Goal: Check status: Check status

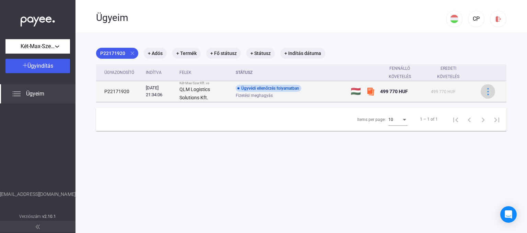
click at [485, 91] on img at bounding box center [487, 91] width 7 height 7
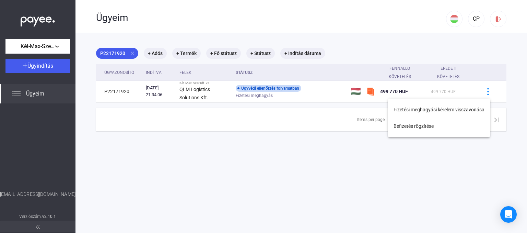
click at [221, 97] on div at bounding box center [263, 116] width 527 height 233
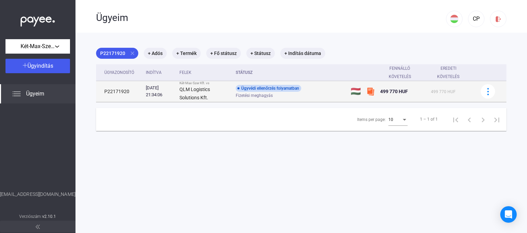
click at [449, 93] on span "499 770 HUF" at bounding box center [443, 91] width 25 height 5
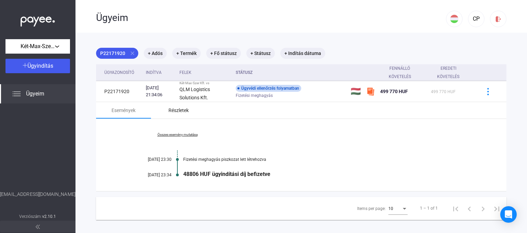
click at [181, 106] on div "Részletek" at bounding box center [178, 110] width 20 height 8
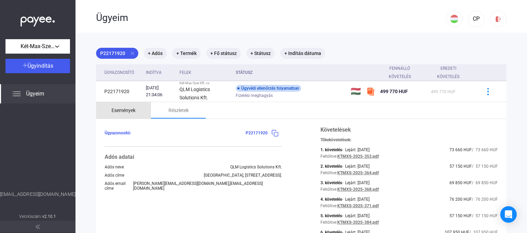
click at [129, 107] on div "Események" at bounding box center [123, 110] width 24 height 8
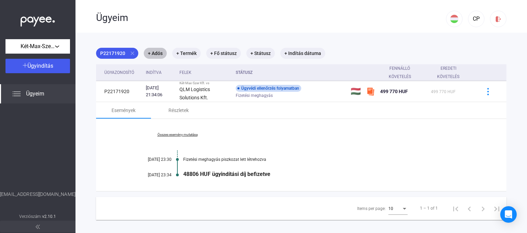
click at [152, 50] on mat-chip "+ Adós" at bounding box center [155, 53] width 23 height 11
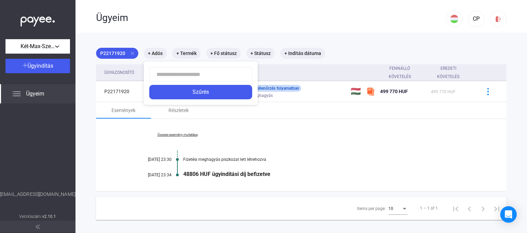
click at [258, 121] on div at bounding box center [263, 116] width 527 height 233
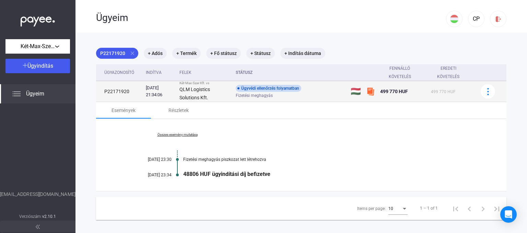
click at [289, 98] on td "Ügyvédi ellenőrzés folyamatban Fizetési meghagyás" at bounding box center [290, 91] width 115 height 21
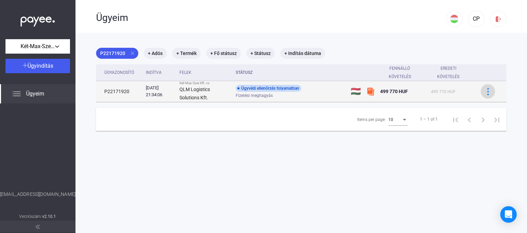
click at [484, 93] on img at bounding box center [487, 91] width 7 height 7
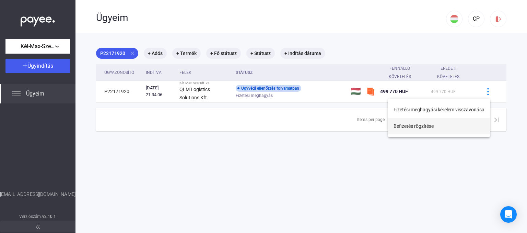
click at [422, 128] on button "Befizetés rögzítése" at bounding box center [439, 126] width 102 height 16
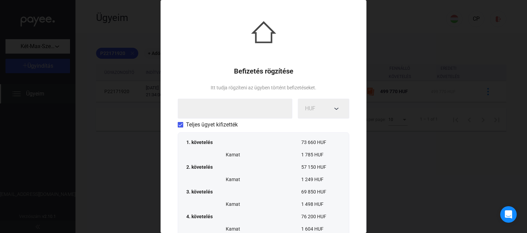
click at [426, 87] on div at bounding box center [263, 116] width 527 height 233
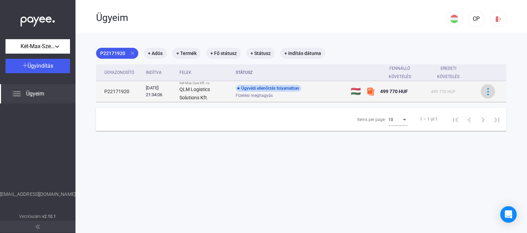
click at [487, 91] on div at bounding box center [488, 91] width 10 height 7
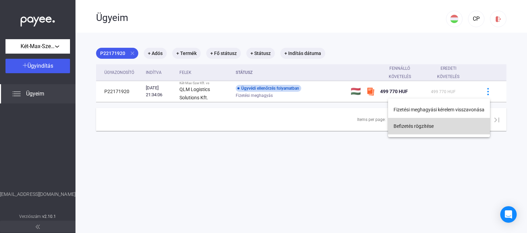
click at [424, 124] on button "Befizetés rögzítése" at bounding box center [439, 126] width 102 height 16
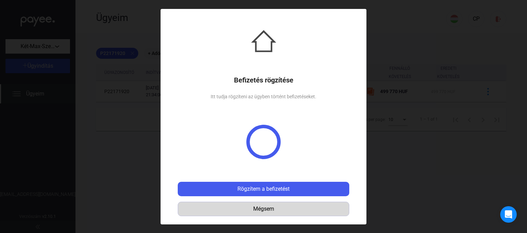
click at [270, 209] on div "Mégsem" at bounding box center [263, 208] width 167 height 8
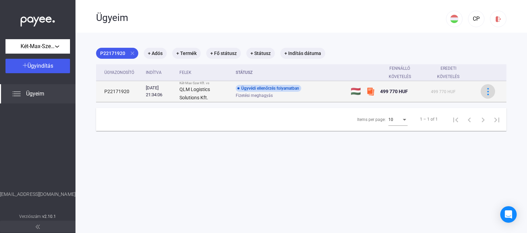
click at [484, 90] on img at bounding box center [487, 91] width 7 height 7
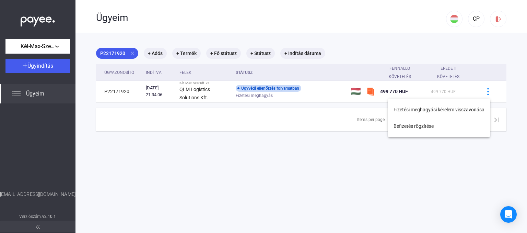
click at [339, 100] on div at bounding box center [263, 116] width 527 height 233
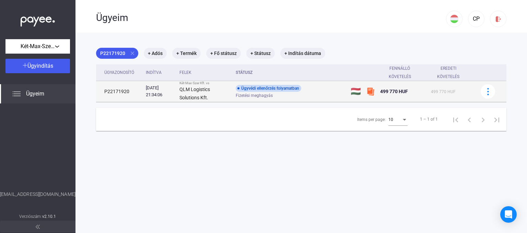
click at [320, 88] on div "Ügyvédi ellenőrzés folyamatban Fizetési meghagyás" at bounding box center [290, 91] width 109 height 13
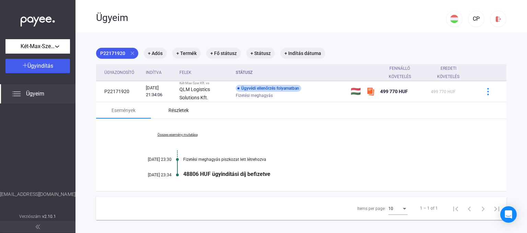
click at [187, 109] on div "Részletek" at bounding box center [178, 110] width 20 height 8
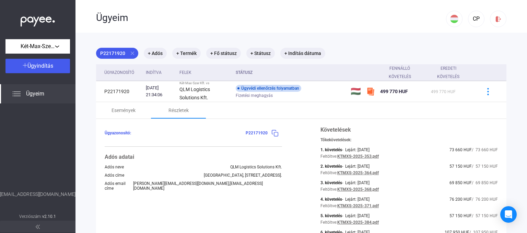
click at [275, 131] on img at bounding box center [274, 132] width 7 height 7
click at [274, 132] on img at bounding box center [274, 132] width 7 height 7
click at [264, 129] on div "Ügyazonosító: P22171920" at bounding box center [193, 133] width 177 height 14
drag, startPoint x: 265, startPoint y: 132, endPoint x: 283, endPoint y: 138, distance: 18.6
click at [270, 134] on div "Ügyazonosító: P22171920" at bounding box center [193, 133] width 177 height 14
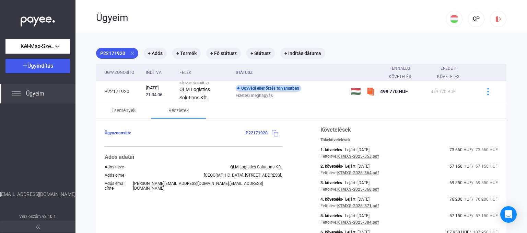
click at [271, 135] on img at bounding box center [274, 132] width 7 height 7
click at [40, 96] on span "Ügyeim" at bounding box center [35, 94] width 18 height 8
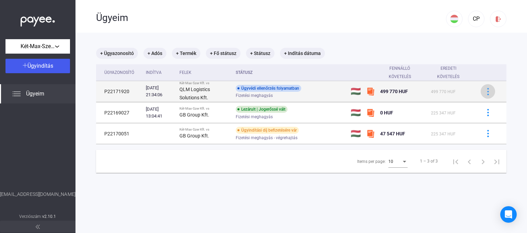
click at [484, 93] on img at bounding box center [487, 91] width 7 height 7
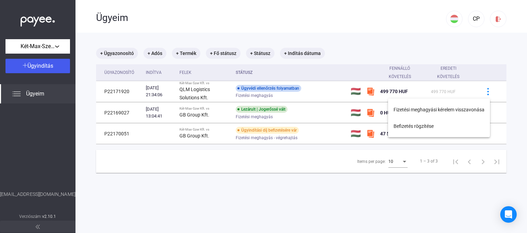
click at [290, 205] on div at bounding box center [263, 116] width 527 height 233
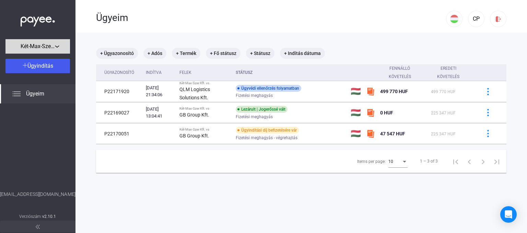
click at [40, 48] on span "Két-Max-Szer Kft." at bounding box center [38, 46] width 34 height 8
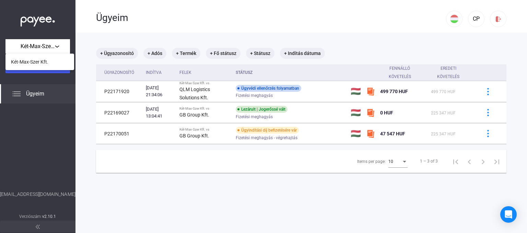
click at [9, 24] on div at bounding box center [263, 116] width 527 height 233
